Goal: Information Seeking & Learning: Learn about a topic

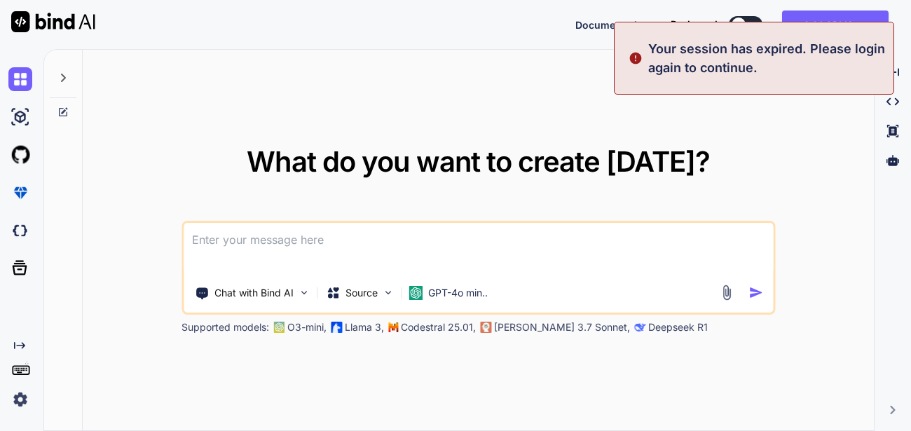
click at [20, 404] on img at bounding box center [20, 399] width 24 height 24
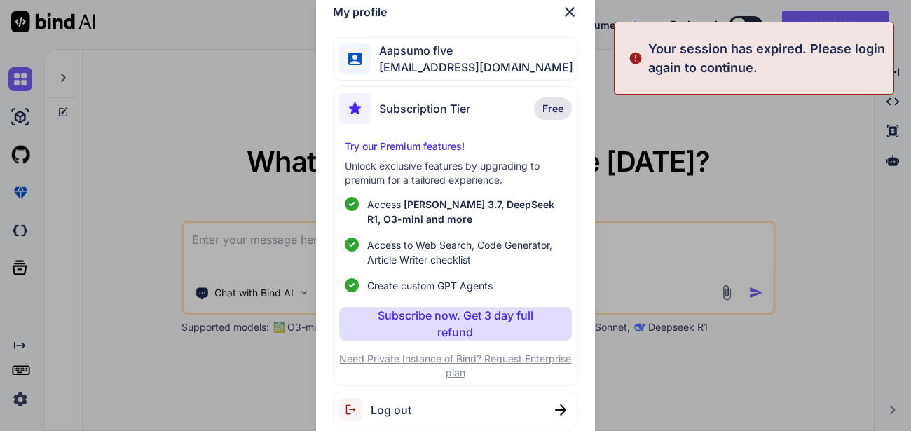
type textarea "x"
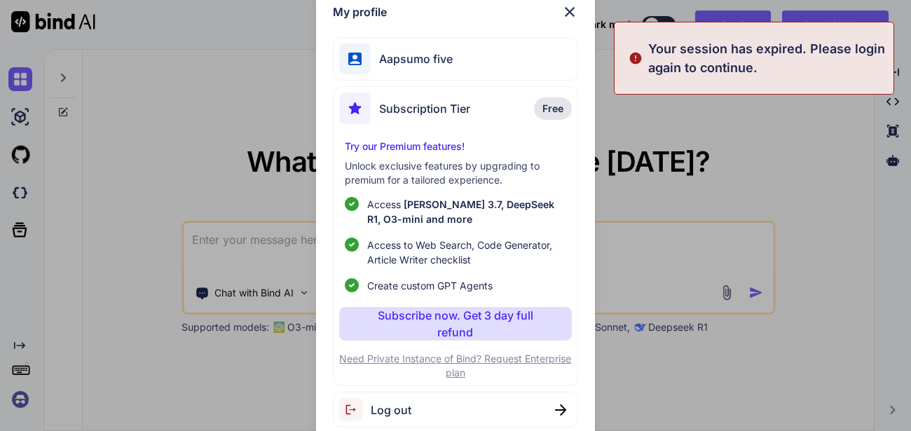
click at [397, 416] on span "Log out" at bounding box center [391, 409] width 41 height 17
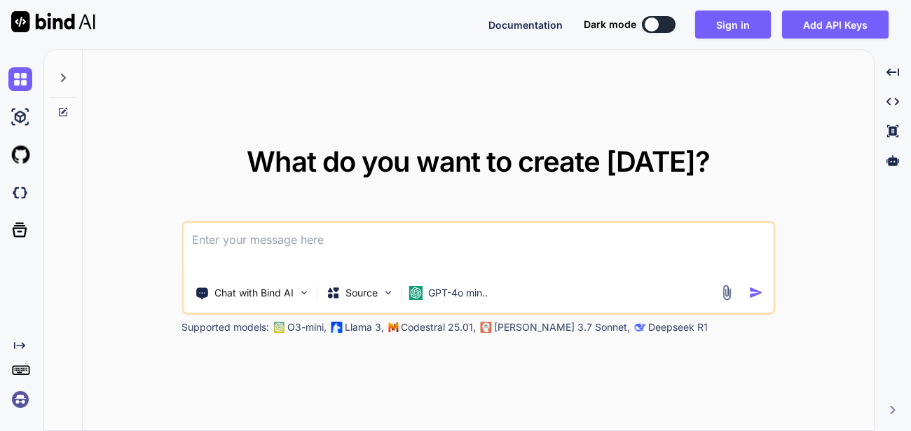
click at [22, 396] on img at bounding box center [20, 399] width 24 height 24
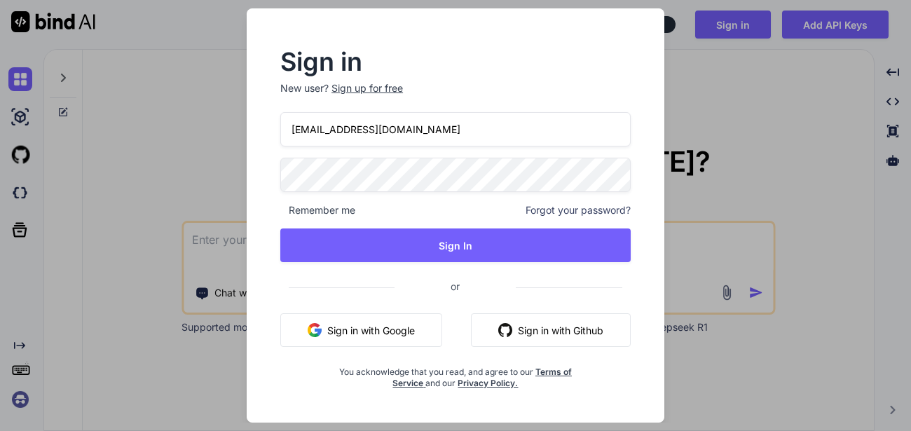
click at [345, 130] on input "appsumo_5@yopmail.com" at bounding box center [455, 129] width 350 height 34
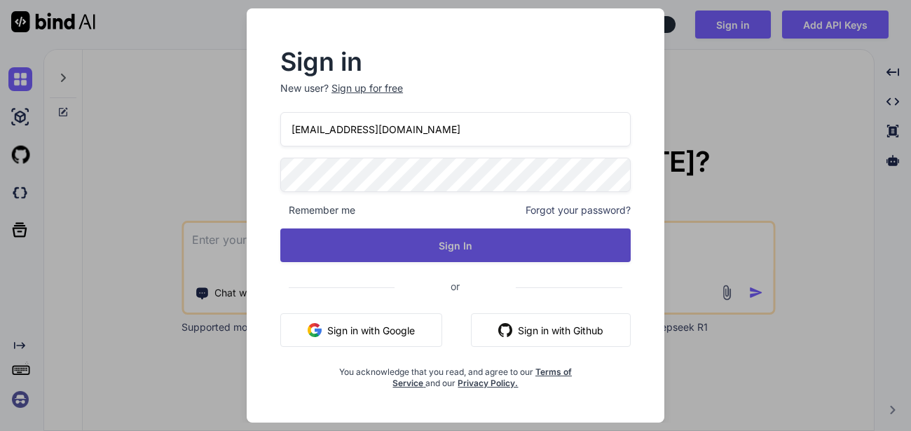
type input "appsumo_120@yopmail.com"
click at [413, 248] on button "Sign In" at bounding box center [455, 245] width 350 height 34
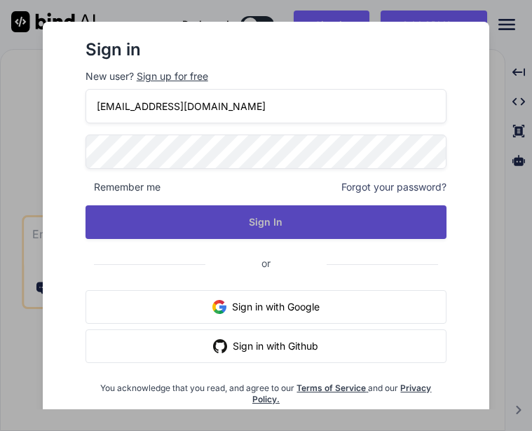
click at [210, 228] on button "Sign In" at bounding box center [266, 222] width 362 height 34
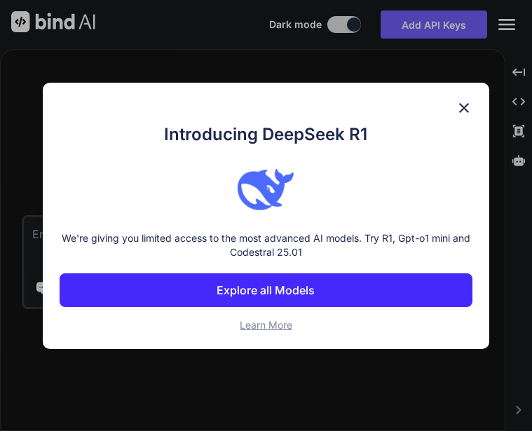
click at [313, 300] on button "Explore all Models" at bounding box center [266, 290] width 413 height 34
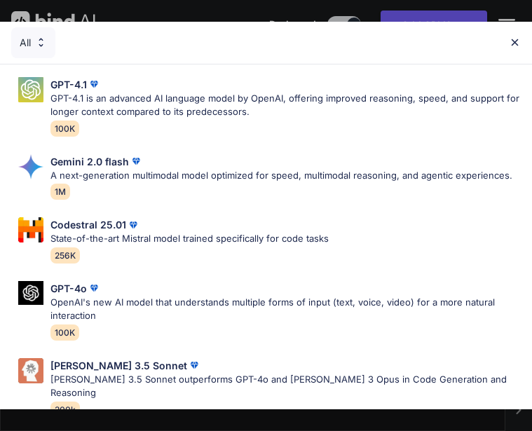
click at [516, 47] on img at bounding box center [515, 42] width 12 height 12
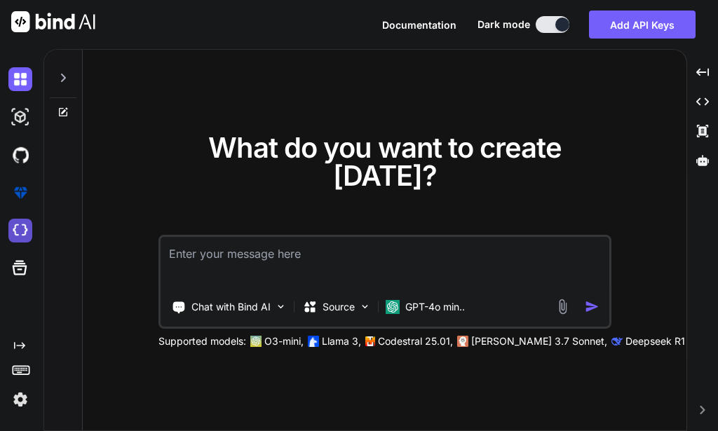
click at [26, 226] on img at bounding box center [20, 231] width 24 height 24
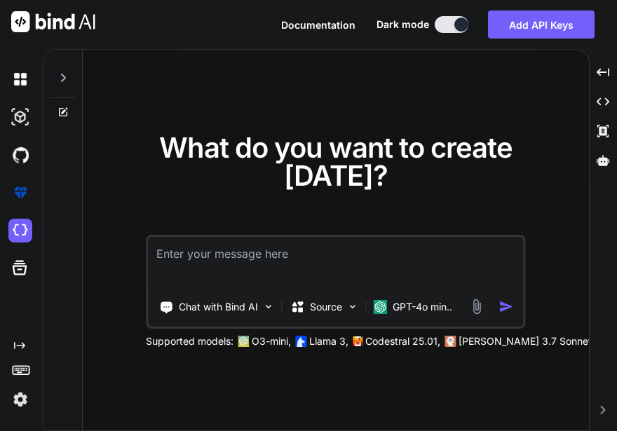
click at [242, 245] on textarea at bounding box center [335, 263] width 375 height 52
type textarea "Hi"
click at [501, 310] on img "button" at bounding box center [505, 306] width 15 height 15
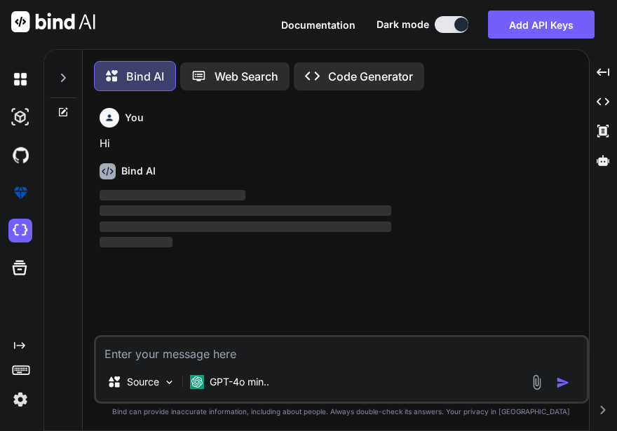
scroll to position [7, 0]
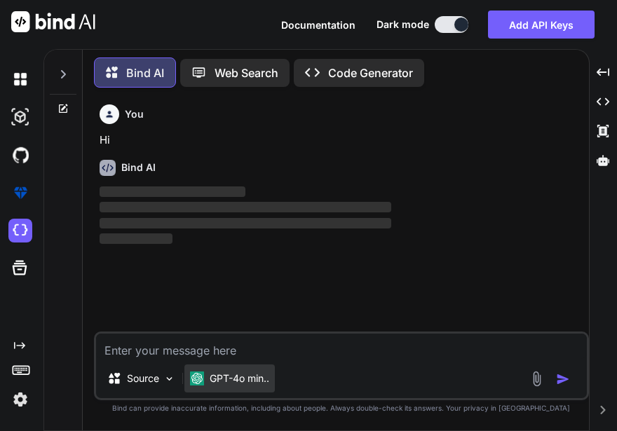
click at [205, 367] on div "GPT-4o min.." at bounding box center [229, 378] width 90 height 28
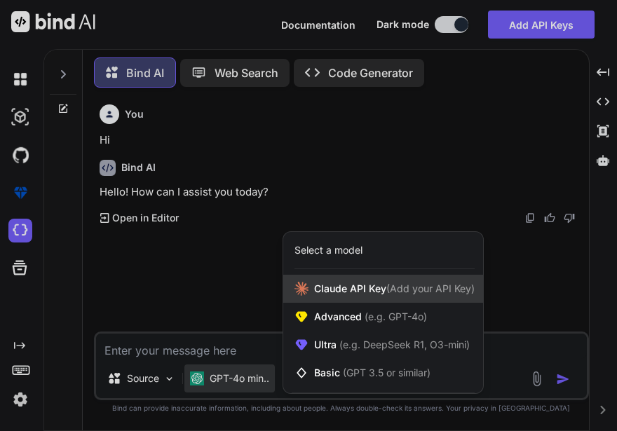
click at [337, 296] on div "Claude API Key (Add your API Key)" at bounding box center [383, 289] width 200 height 28
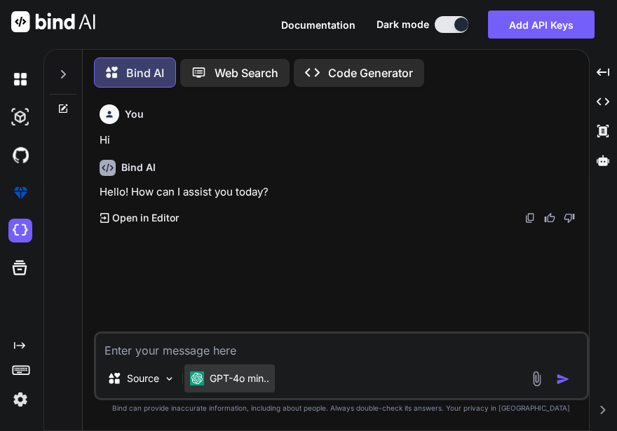
click at [196, 369] on div "GPT-4o min.." at bounding box center [229, 378] width 90 height 28
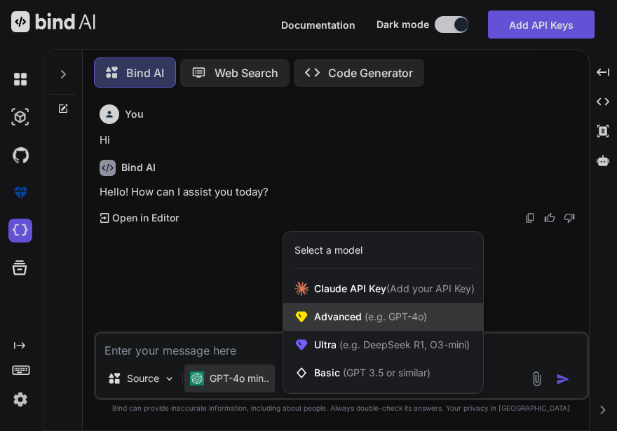
click at [377, 315] on span "(e.g. GPT-4o)" at bounding box center [394, 316] width 65 height 12
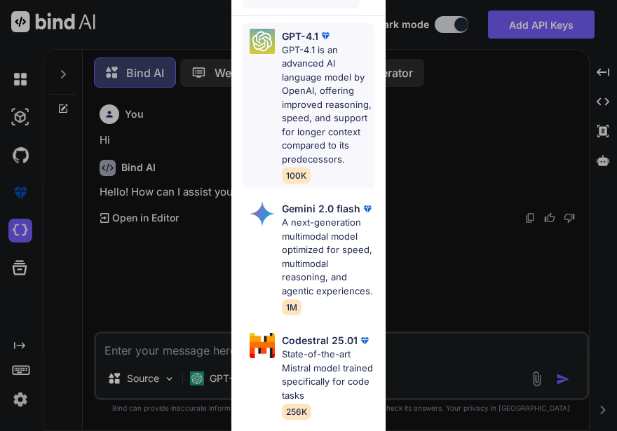
click at [311, 116] on p "GPT-4.1 is an advanced AI language model by OpenAI, offering improved reasoning…" at bounding box center [328, 104] width 92 height 123
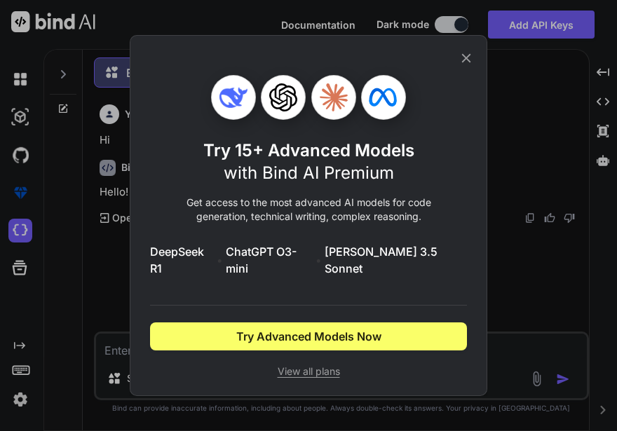
click at [301, 366] on span "View all plans" at bounding box center [308, 371] width 317 height 14
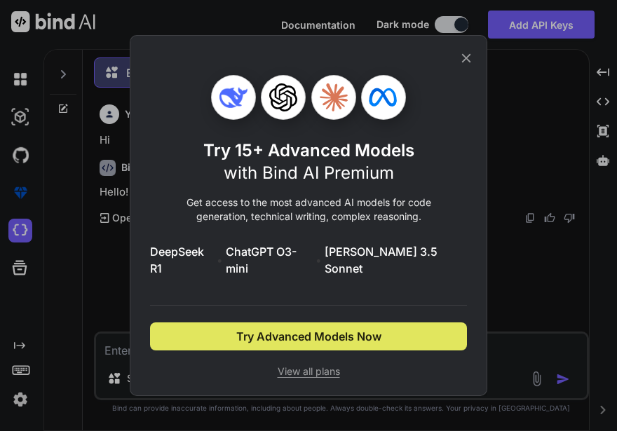
click at [308, 328] on span "Try Advanced Models Now" at bounding box center [308, 336] width 145 height 17
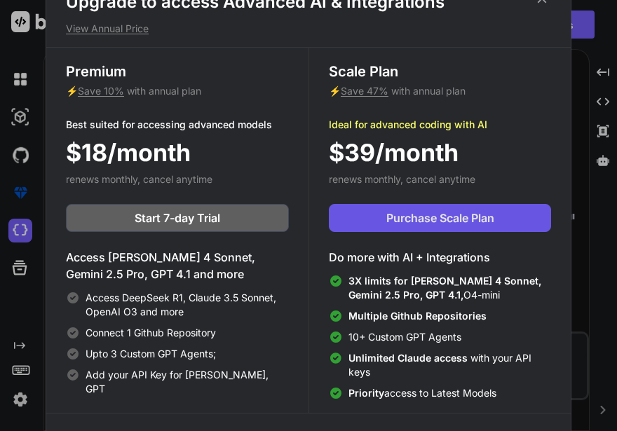
click at [415, 221] on span "Purchase Scale Plan" at bounding box center [440, 218] width 108 height 17
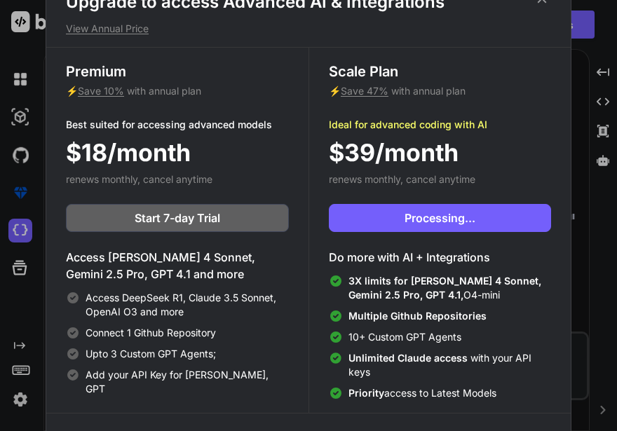
scroll to position [6, 0]
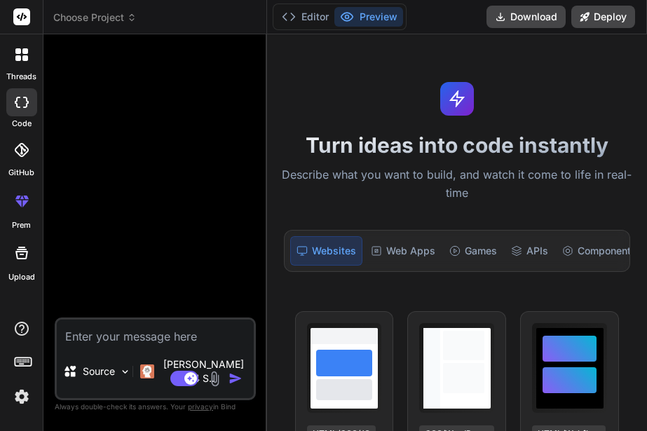
click at [462, 11] on div "Editor Preview Download Deploy" at bounding box center [457, 17] width 380 height 34
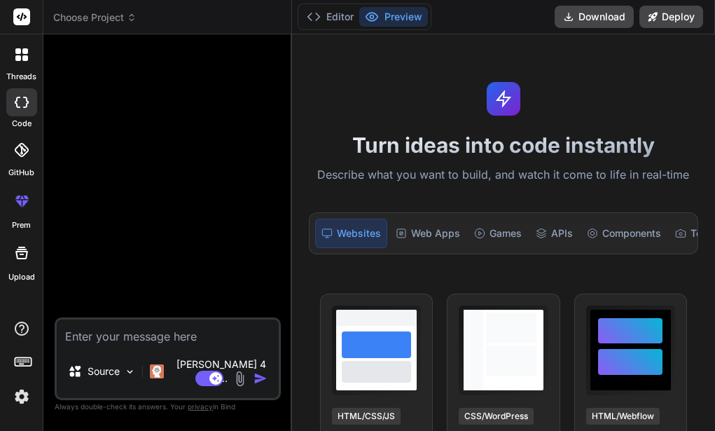
type textarea "x"
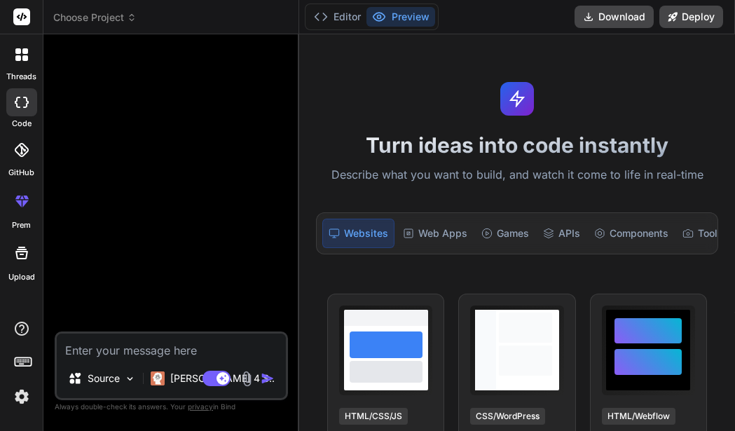
click at [111, 348] on textarea at bounding box center [171, 346] width 229 height 25
type textarea "H"
type textarea "x"
type textarea "Hi"
type textarea "x"
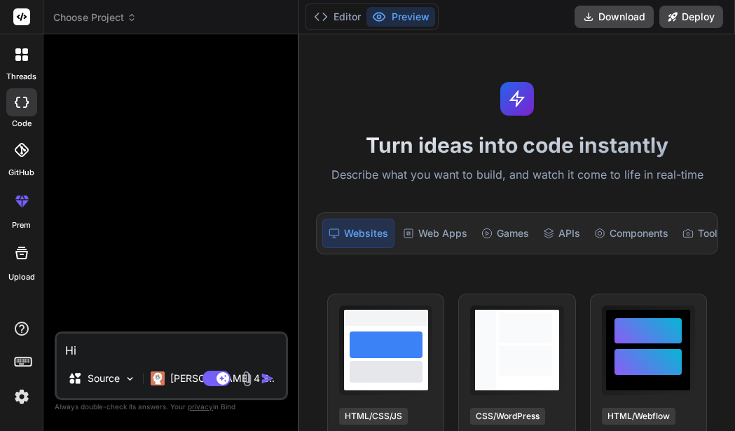
type textarea "Hi"
type textarea "x"
type textarea "Hi b"
type textarea "x"
type textarea "Hi br"
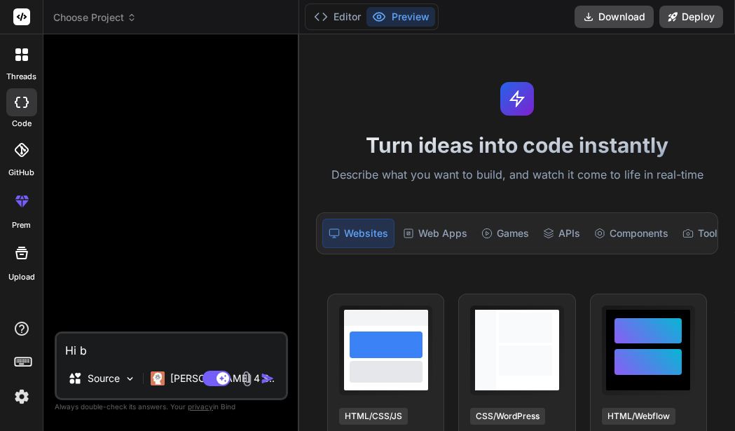
type textarea "x"
type textarea "Hi bro"
type textarea "x"
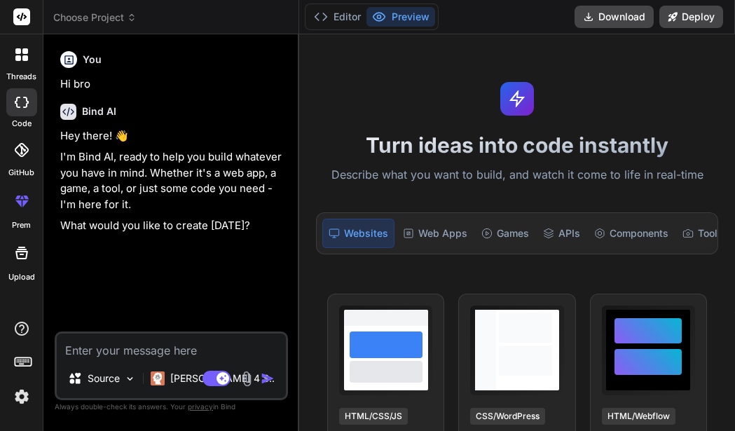
click at [90, 341] on textarea at bounding box center [171, 346] width 229 height 25
type textarea "x"
click at [19, 388] on img at bounding box center [22, 397] width 24 height 24
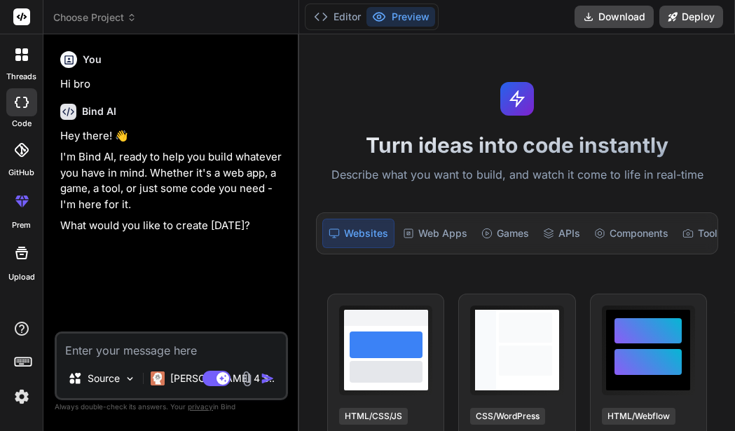
click at [151, 339] on textarea at bounding box center [171, 346] width 229 height 25
type textarea "G"
type textarea "x"
type textarea "GI"
type textarea "x"
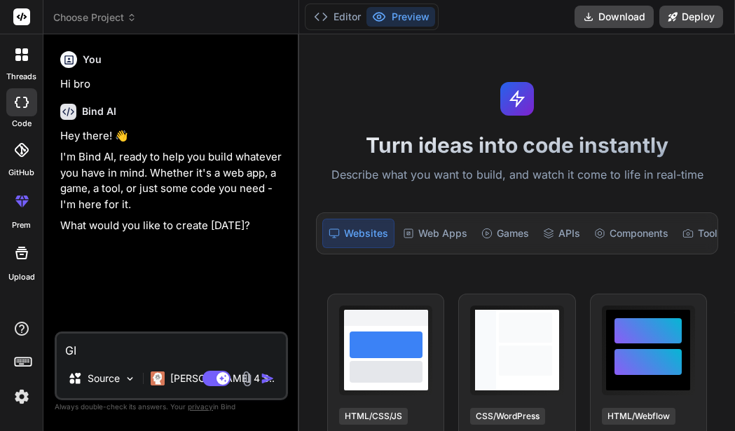
type textarea "GIv"
type textarea "x"
type textarea "GIve"
type textarea "x"
type textarea "GIve"
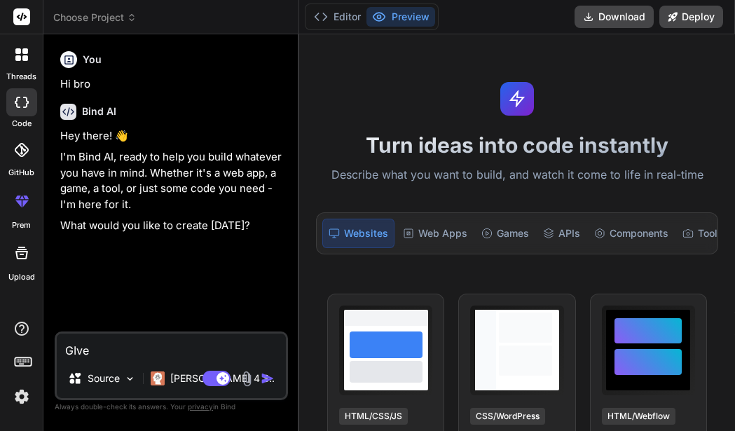
type textarea "x"
type textarea "GIve m"
type textarea "x"
type textarea "GIve me"
type textarea "x"
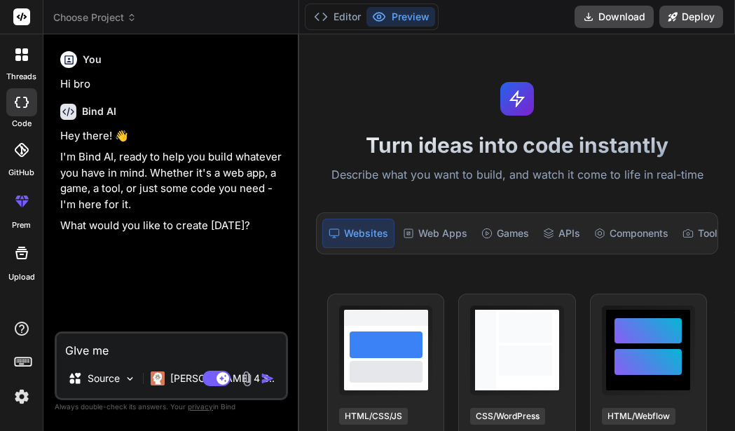
type textarea "GIve me"
type textarea "x"
type textarea "GIve me p"
type textarea "x"
type textarea "GIve me py"
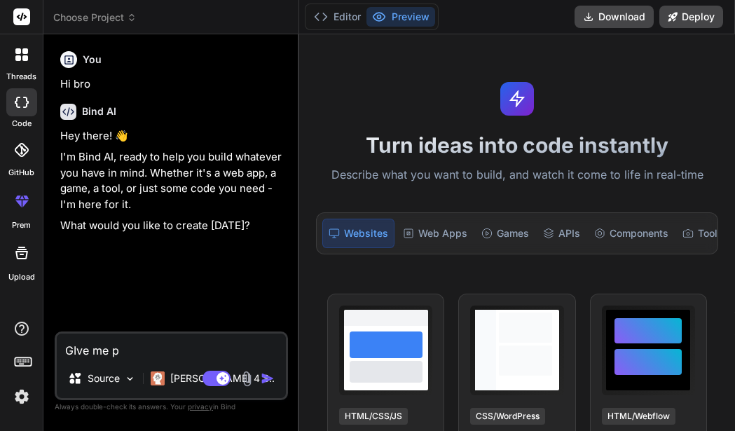
type textarea "x"
type textarea "GIve me pyt"
type textarea "x"
type textarea "GIve me pyth"
type textarea "x"
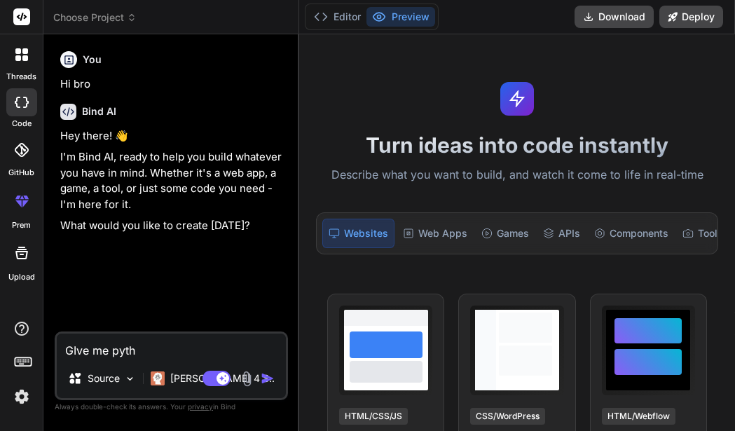
type textarea "GIve me pytho"
type textarea "x"
type textarea "GIve me python"
type textarea "x"
type textarea "GIve me python"
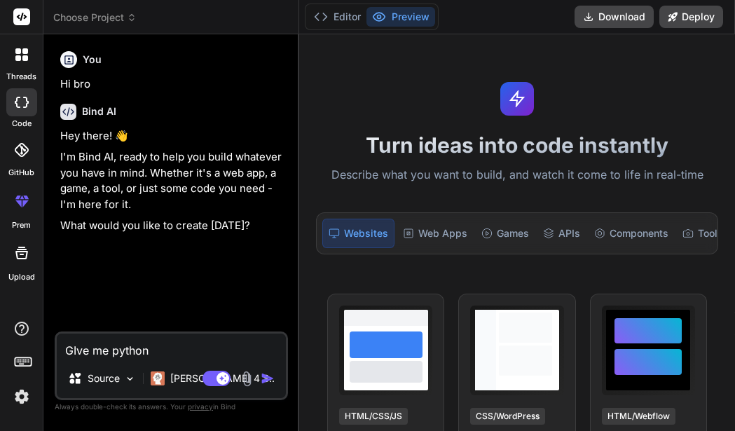
type textarea "x"
type textarea "GIve me python r"
type textarea "x"
type textarea "GIve me python re"
type textarea "x"
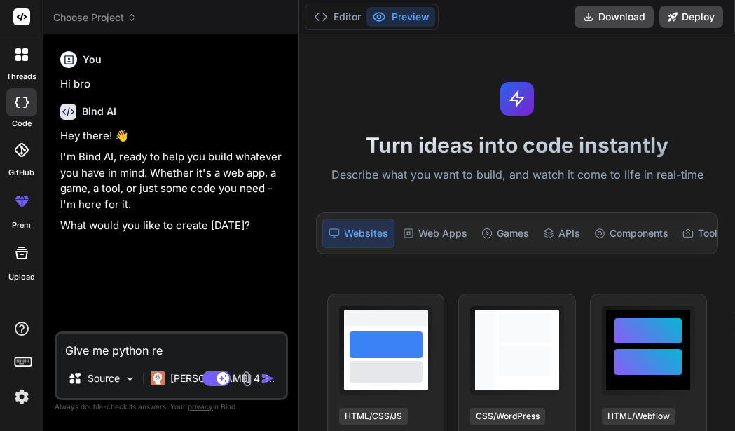
type textarea "GIve me python rec"
type textarea "x"
type textarea "GIve me python recu"
type textarea "x"
type textarea "GIve me python recus"
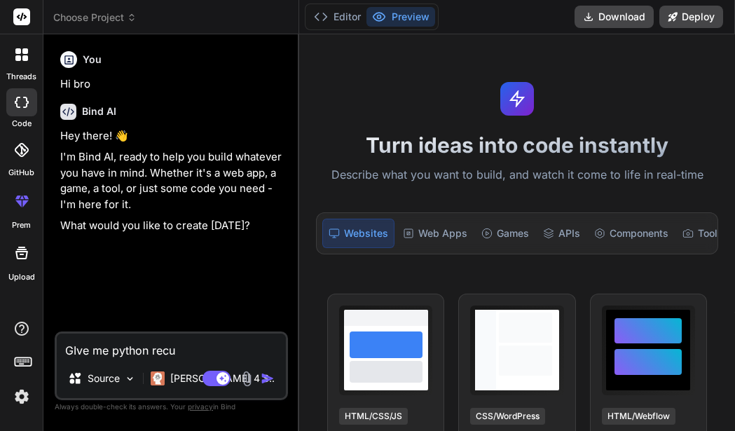
type textarea "x"
type textarea "GIve me python recusr"
type textarea "x"
type textarea "GIve me python recusri"
type textarea "x"
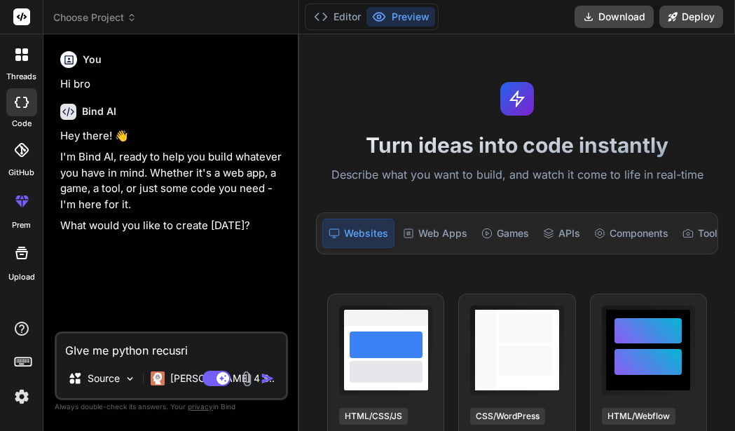
type textarea "GIve me python recusrio"
type textarea "x"
type textarea "GIve me python recusrion"
type textarea "x"
type textarea "GIve me python recusrion"
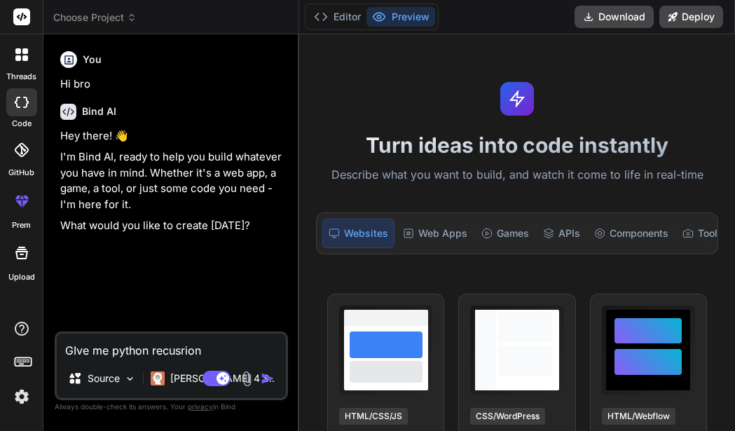
type textarea "x"
type textarea "GIve me python recusrion c"
type textarea "x"
type textarea "GIve me python recusrion co"
type textarea "x"
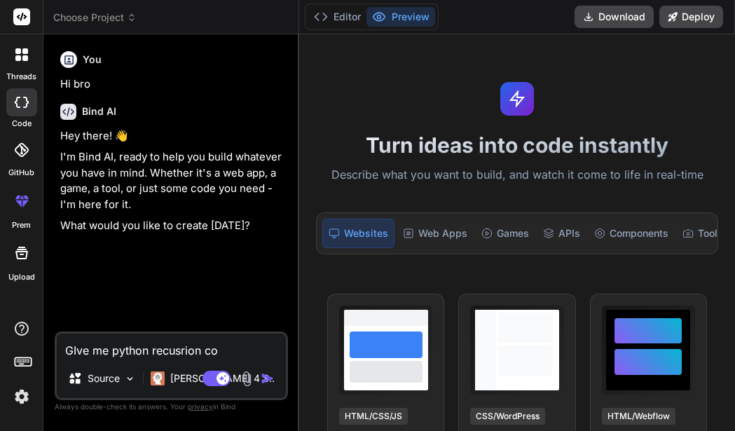
type textarea "GIve me python recusrion coe"
type textarea "x"
type textarea "GIve me python recusrion co"
type textarea "x"
type textarea "GIve me python recusrion cod"
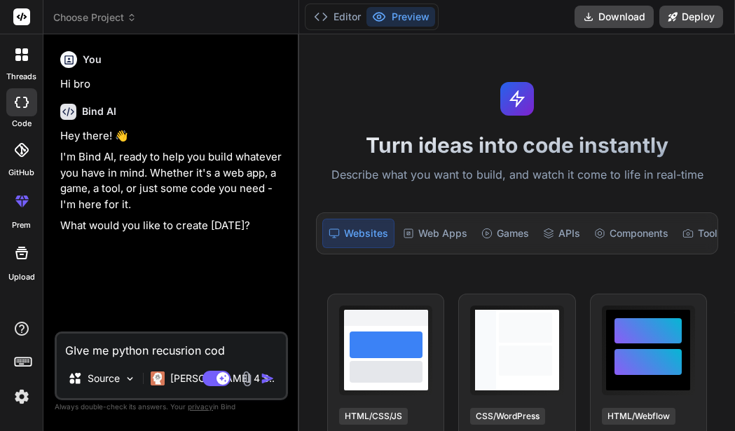
type textarea "x"
type textarea "GIve me python recusrion code"
type textarea "x"
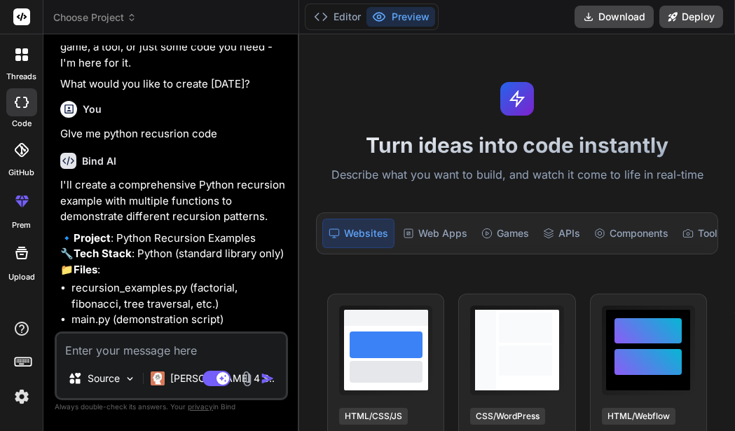
scroll to position [210, 0]
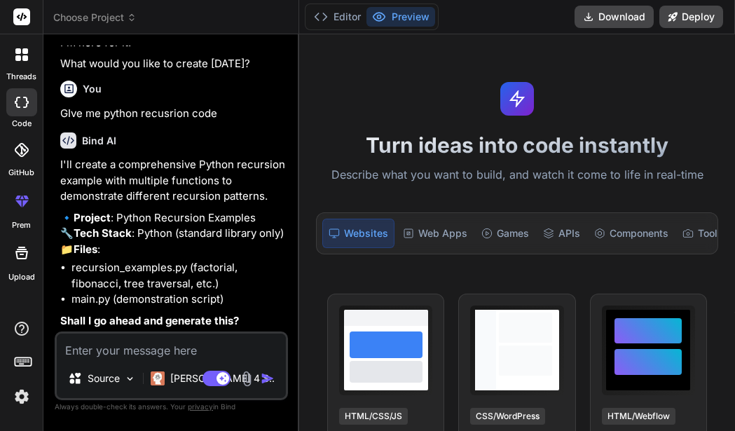
click at [26, 92] on div at bounding box center [21, 102] width 31 height 28
click at [11, 154] on div at bounding box center [21, 150] width 31 height 31
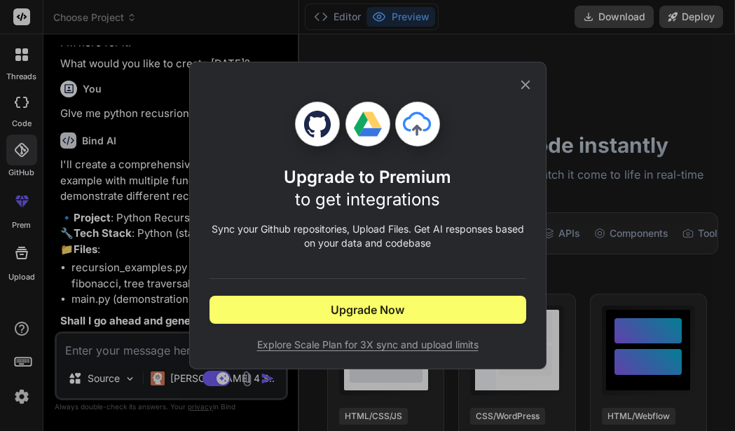
click at [528, 83] on icon at bounding box center [525, 84] width 15 height 15
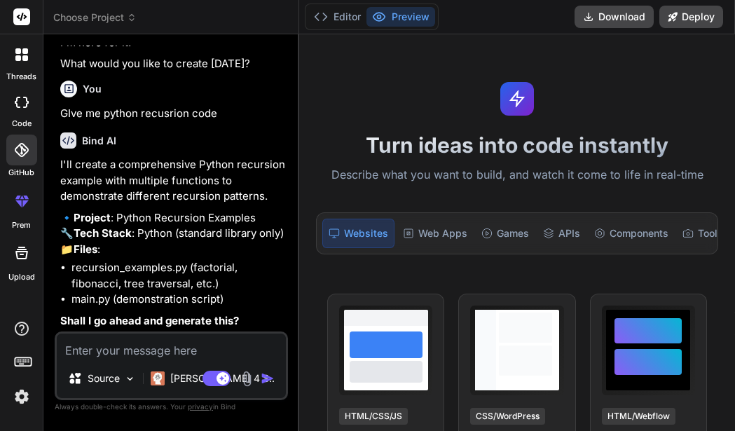
click at [18, 401] on img at bounding box center [22, 397] width 24 height 24
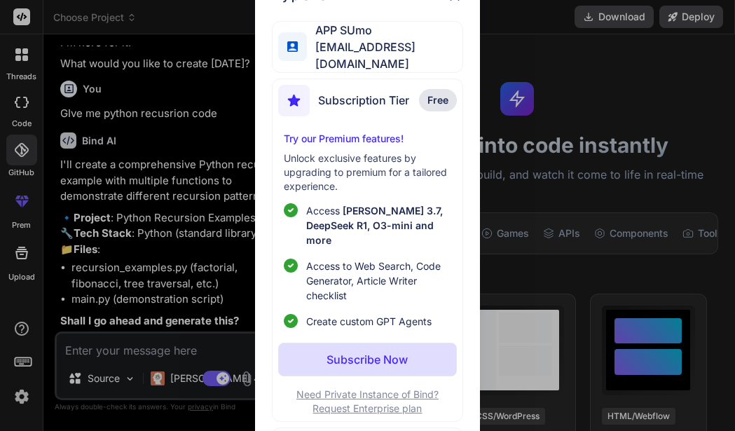
type textarea "x"
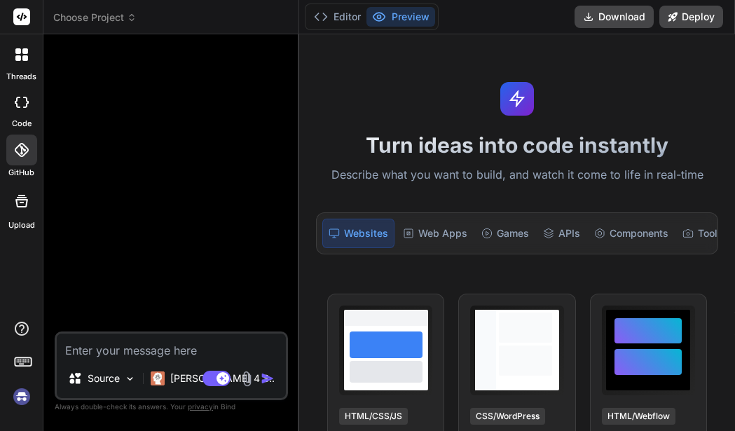
scroll to position [27, 0]
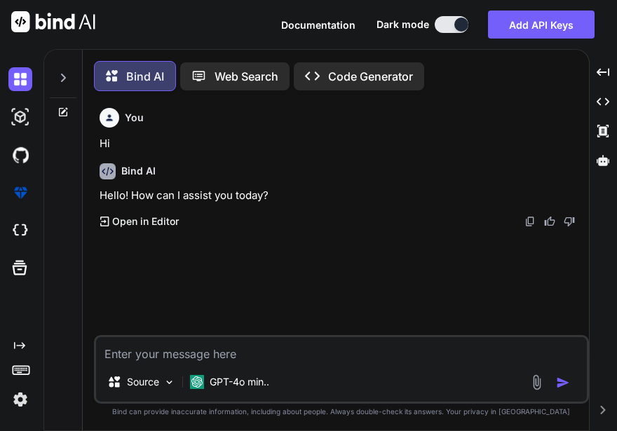
scroll to position [7, 0]
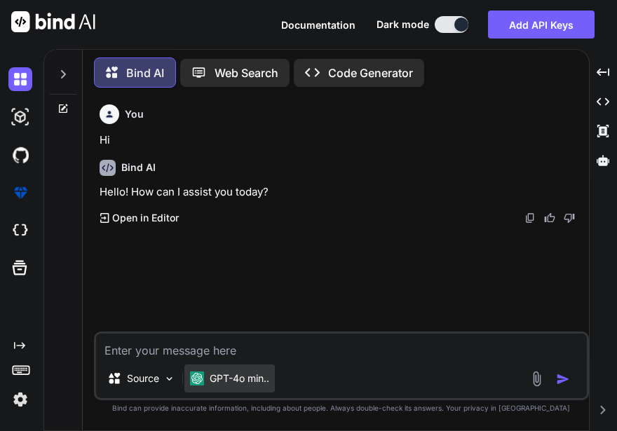
click at [201, 379] on img at bounding box center [197, 378] width 14 height 14
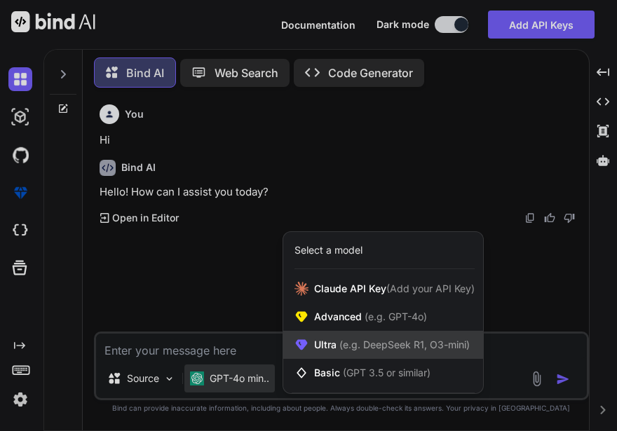
click at [336, 345] on span "Ultra (e.g. DeepSeek R1, O3-mini)" at bounding box center [392, 345] width 156 height 14
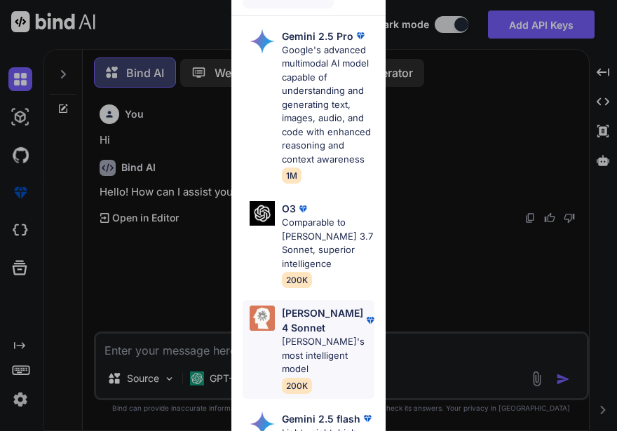
click at [313, 318] on p "[PERSON_NAME] 4 Sonnet" at bounding box center [322, 320] width 81 height 29
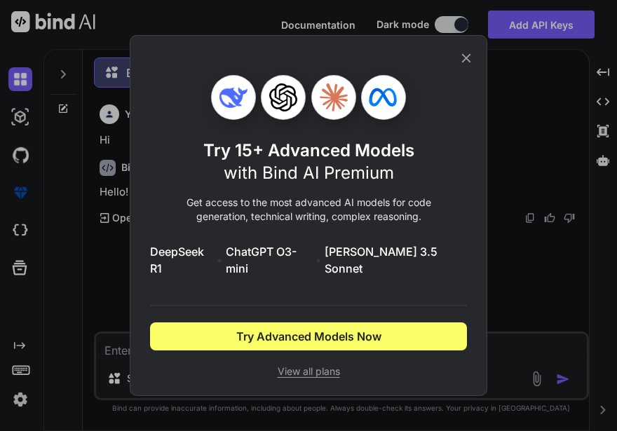
click at [459, 64] on icon at bounding box center [465, 57] width 15 height 15
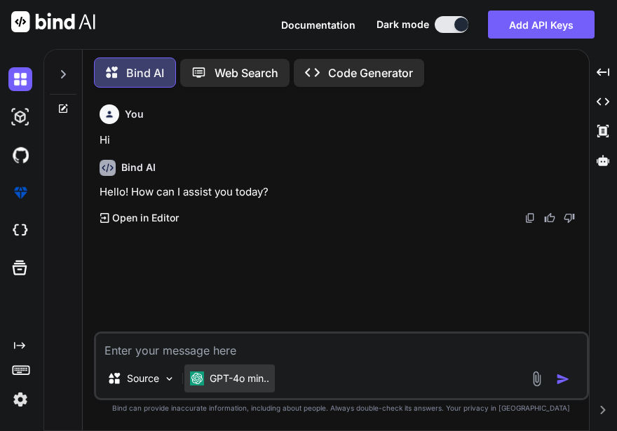
click at [238, 381] on p "GPT-4o min.." at bounding box center [240, 378] width 60 height 14
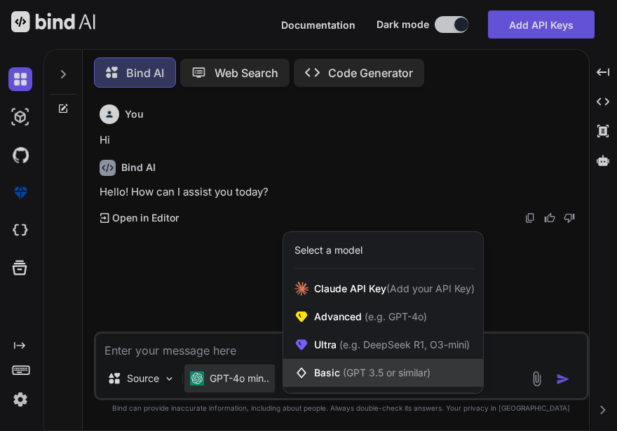
click at [350, 381] on div "Basic (GPT 3.5 or similar)" at bounding box center [383, 373] width 200 height 28
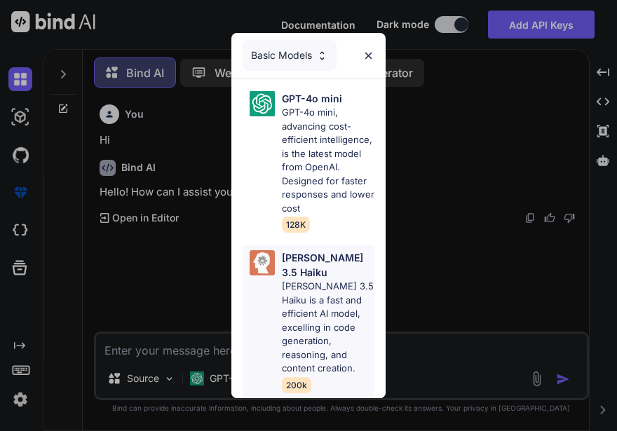
click at [324, 306] on p "[PERSON_NAME] 3.5 Haiku is a fast and efficient AI model, excelling in code gen…" at bounding box center [328, 328] width 92 height 96
type textarea "x"
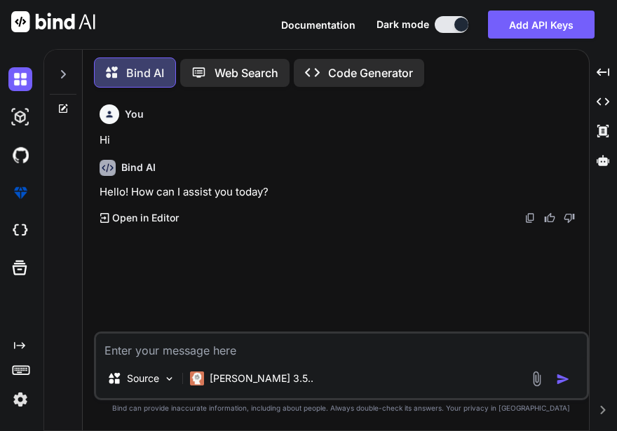
click at [231, 344] on textarea at bounding box center [341, 346] width 490 height 25
type textarea "H"
type textarea "x"
type textarea "g"
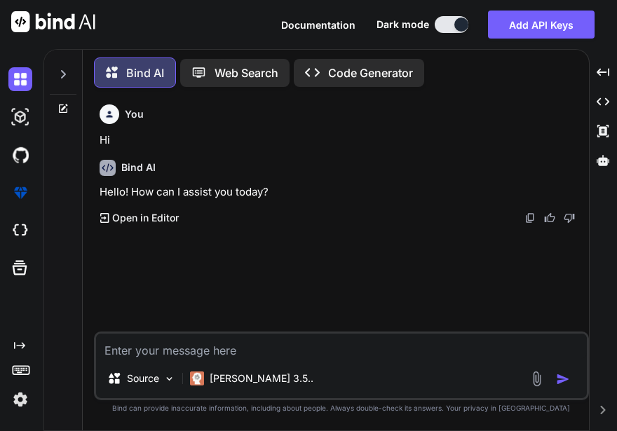
type textarea "x"
type textarea "gv"
type textarea "x"
type textarea "gve"
type textarea "x"
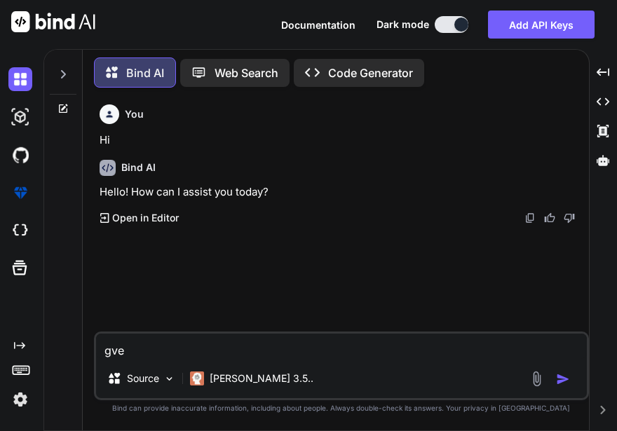
type textarea "gv"
type textarea "x"
type textarea "g"
type textarea "x"
type textarea "gi"
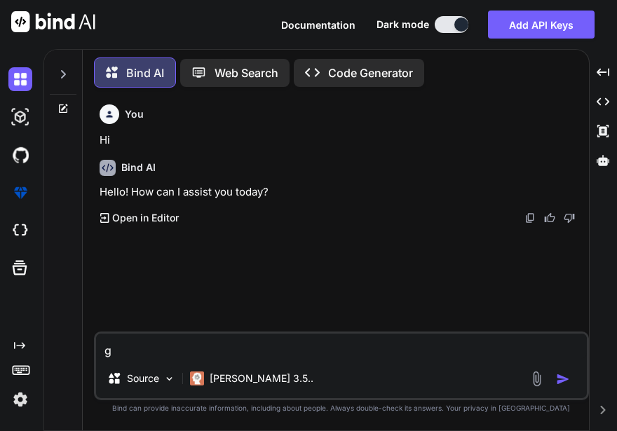
type textarea "x"
type textarea "giv"
type textarea "x"
type textarea "give"
type textarea "x"
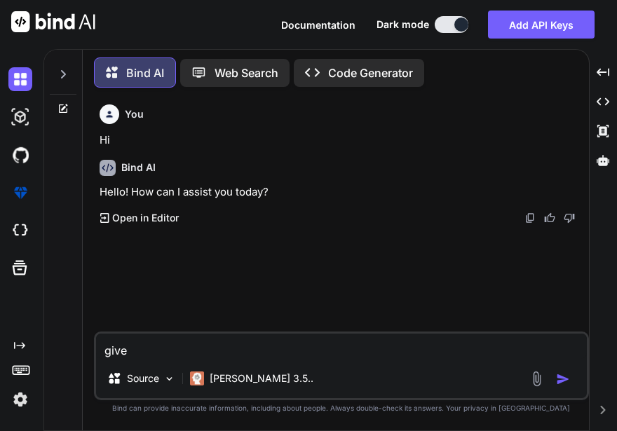
type textarea "give"
type textarea "x"
type textarea "give m"
type textarea "x"
type textarea "give me"
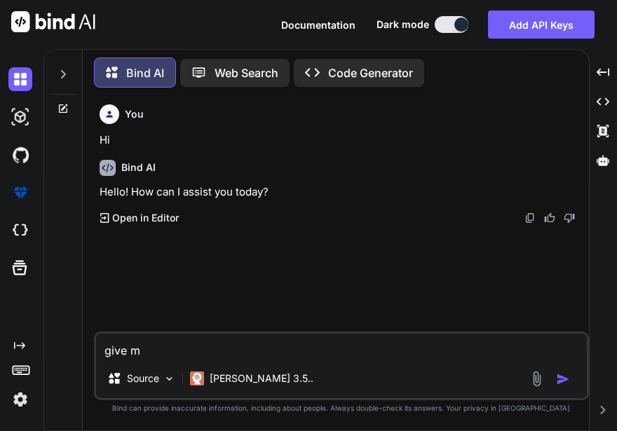
type textarea "x"
type textarea "give me"
type textarea "x"
type textarea "give me p"
type textarea "x"
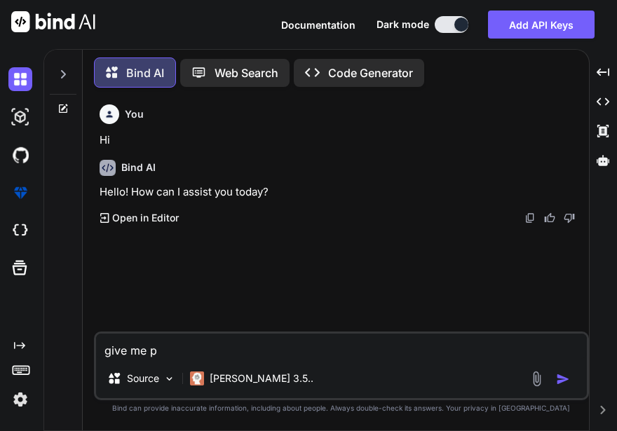
type textarea "give me py"
type textarea "x"
type textarea "give me pyt"
type textarea "x"
type textarea "give me pyth"
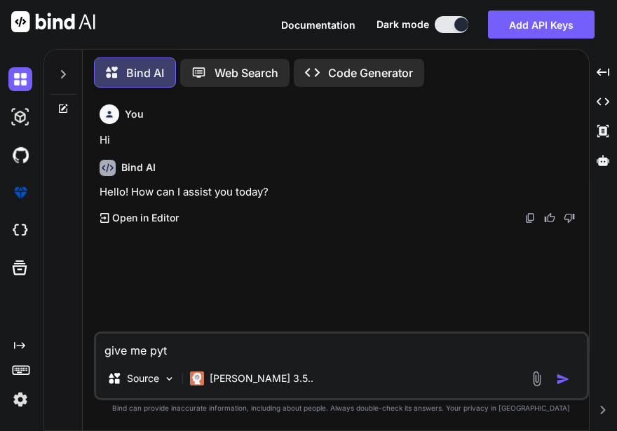
type textarea "x"
type textarea "give me pytho"
type textarea "x"
type textarea "give me python"
type textarea "x"
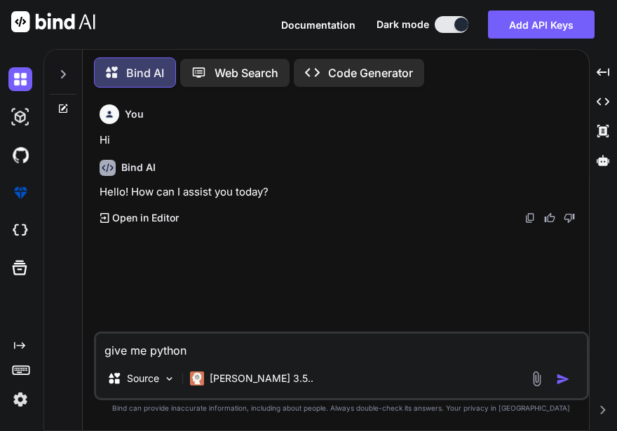
type textarea "give me python"
type textarea "x"
type textarea "give me python r"
type textarea "x"
type textarea "give me python re"
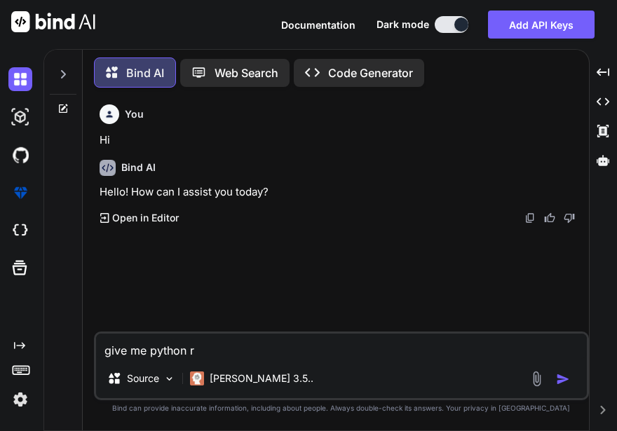
type textarea "x"
type textarea "give me python rec"
type textarea "x"
type textarea "give me python recu"
type textarea "x"
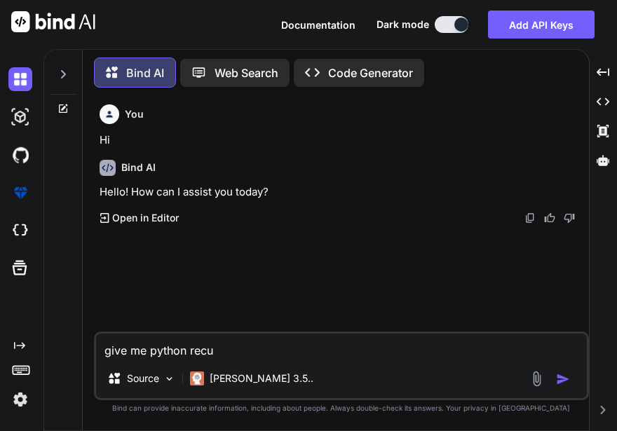
type textarea "give me python recus"
type textarea "x"
type textarea "give me python recusr"
type textarea "x"
type textarea "give me python recusrs"
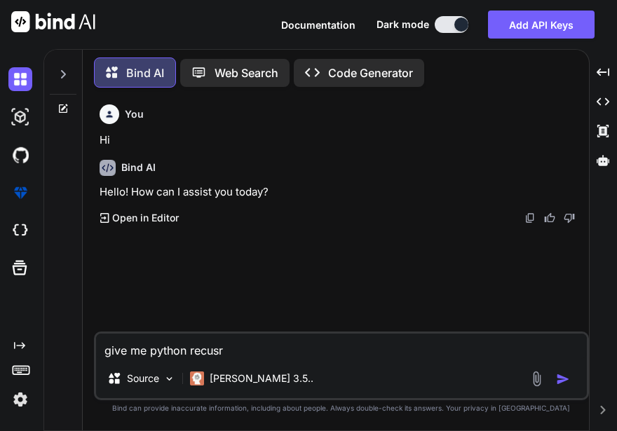
type textarea "x"
type textarea "give me python recusrsi"
type textarea "x"
type textarea "give me python recusrsio"
type textarea "x"
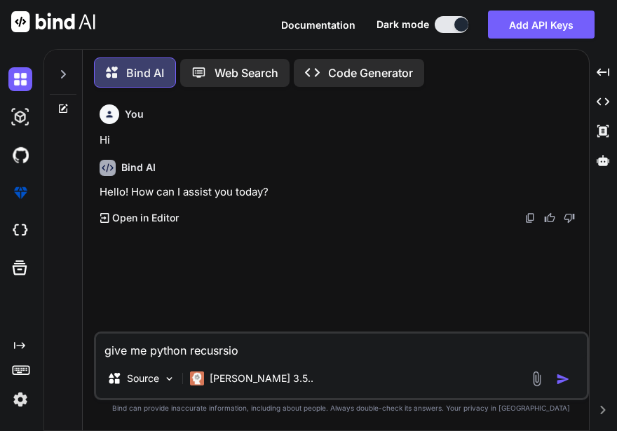
type textarea "give me python recusrsion"
type textarea "x"
type textarea "give me python recusrsion"
type textarea "x"
type textarea "give me python recusrsion c"
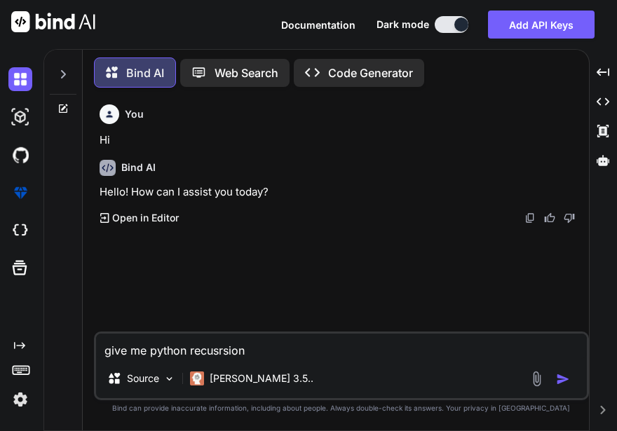
type textarea "x"
type textarea "give me python recusrsion co"
type textarea "x"
type textarea "give me python recusrsion cod"
type textarea "x"
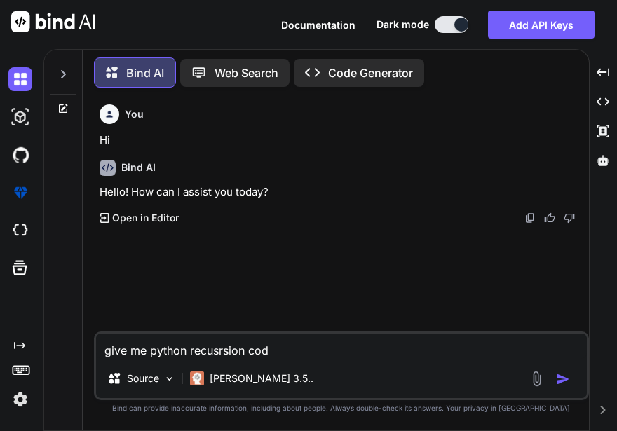
type textarea "give me python recusrsion code"
type textarea "x"
type textarea "give me python recusrsion code"
click at [565, 376] on img "button" at bounding box center [563, 379] width 14 height 14
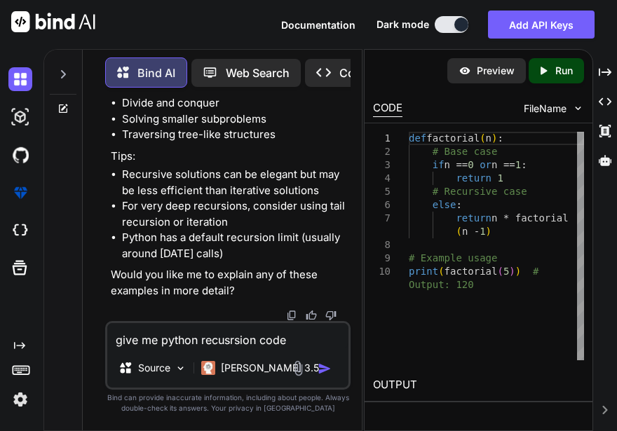
scroll to position [1468, 0]
click at [558, 78] on div "Created with Pixso. Run" at bounding box center [555, 70] width 55 height 25
type textarea "x"
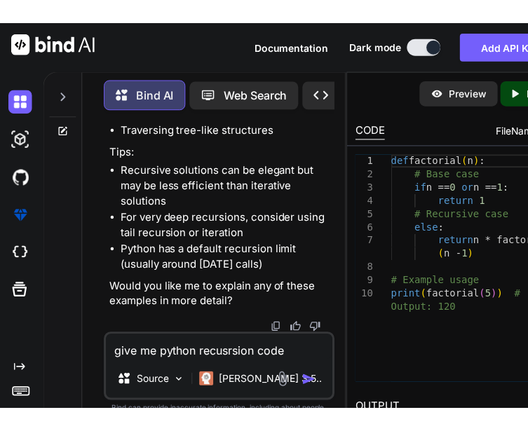
scroll to position [1366, 0]
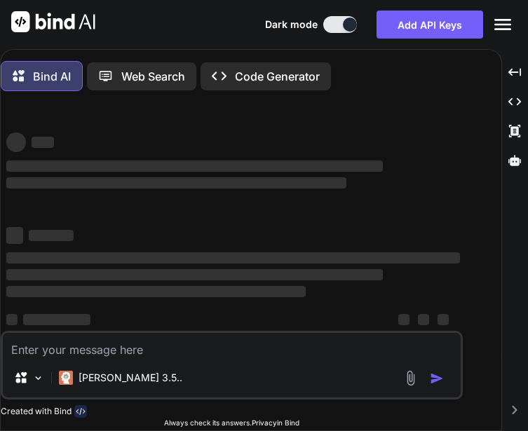
type textarea "x"
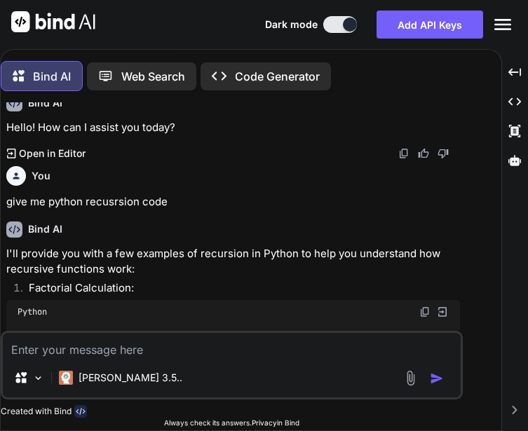
scroll to position [7, 0]
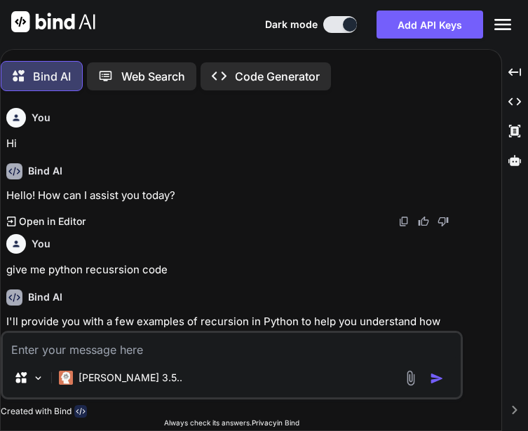
scroll to position [7, 0]
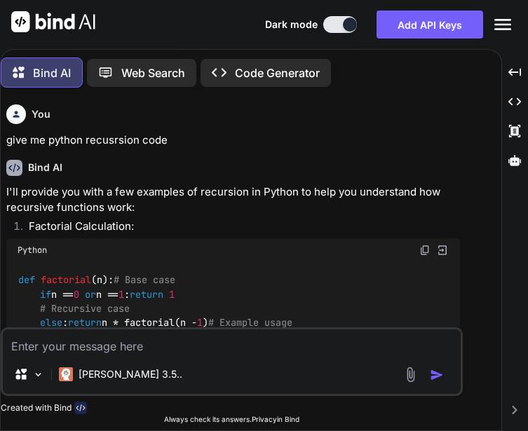
type textarea "x"
